Goal: Transaction & Acquisition: Purchase product/service

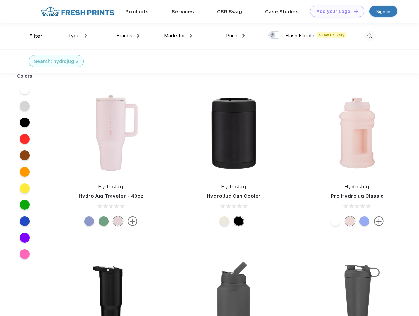
click at [335, 11] on link "Add your Logo Design Tool" at bounding box center [337, 12] width 54 height 12
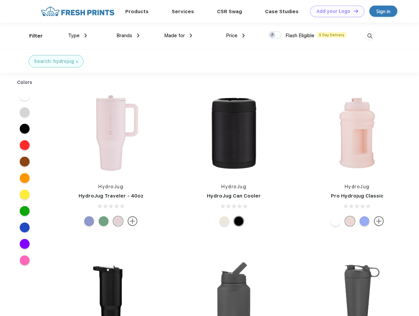
click at [0, 0] on div "Design Tool" at bounding box center [0, 0] width 0 height 0
click at [353, 11] on link "Add your Logo Design Tool" at bounding box center [337, 12] width 54 height 12
click at [32, 36] on div "Filter" at bounding box center [35, 36] width 13 height 8
click at [78, 35] on span "Type" at bounding box center [74, 36] width 12 height 6
click at [128, 35] on span "Brands" at bounding box center [124, 36] width 16 height 6
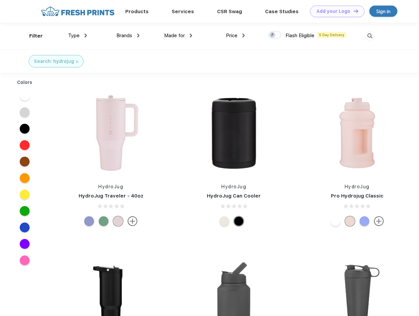
click at [178, 35] on span "Made for" at bounding box center [174, 36] width 21 height 6
click at [235, 35] on span "Price" at bounding box center [232, 36] width 12 height 6
click at [275, 35] on div at bounding box center [274, 34] width 13 height 7
click at [272, 35] on input "checkbox" at bounding box center [270, 33] width 4 height 4
click at [369, 36] on img at bounding box center [369, 36] width 11 height 11
